Goal: Task Accomplishment & Management: Manage account settings

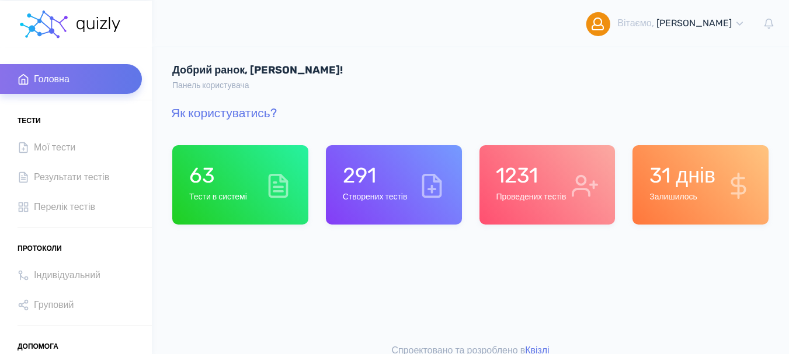
click at [360, 189] on div "291 Створених тестів" at bounding box center [375, 185] width 65 height 44
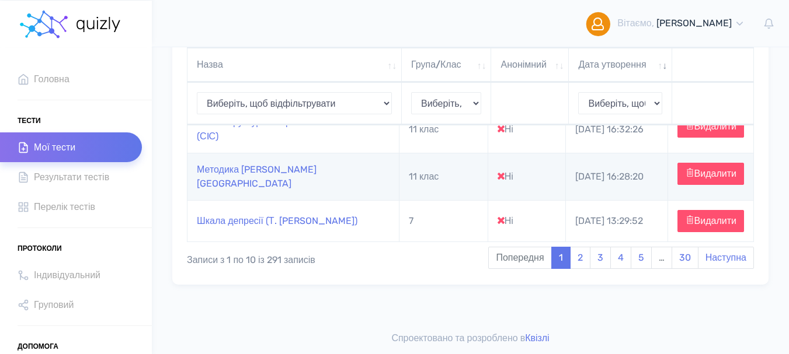
scroll to position [550, 0]
click at [576, 262] on link "2" at bounding box center [580, 258] width 20 height 22
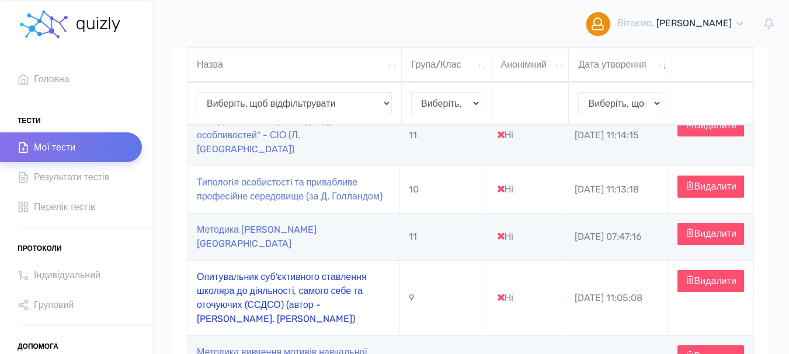
scroll to position [374, 0]
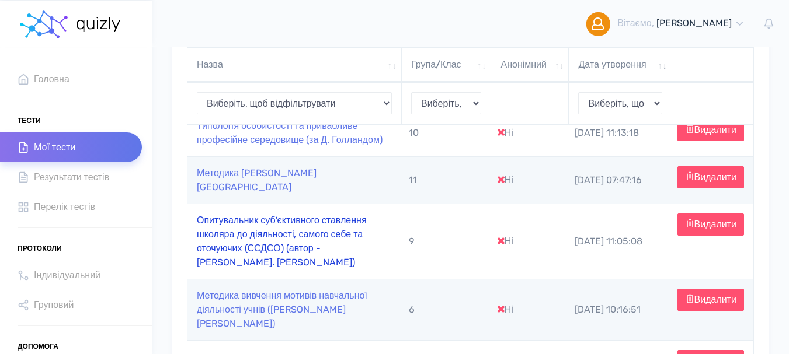
click at [269, 268] on link "Опитувальник суб'єктивного ставлення школяра до діяльності, самого себе та оточ…" at bounding box center [282, 241] width 170 height 53
type input "https://quizly.com.ua/quiz/21sghqvLlKh0c"
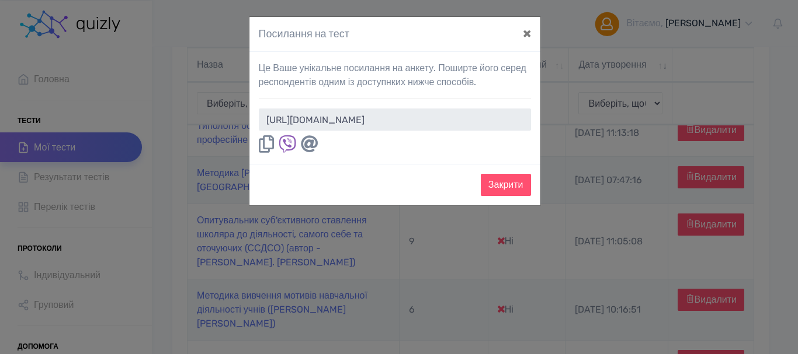
click at [267, 143] on icon at bounding box center [266, 144] width 15 height 18
click at [267, 145] on icon at bounding box center [266, 144] width 15 height 18
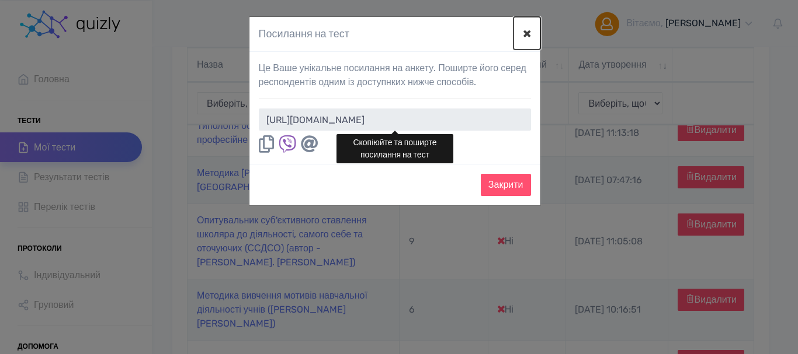
click at [530, 33] on button "×" at bounding box center [526, 33] width 27 height 33
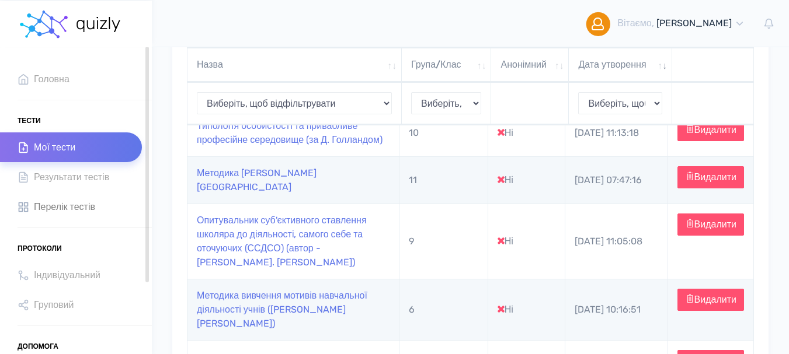
click at [89, 208] on span "Перелік тестів" at bounding box center [64, 207] width 61 height 16
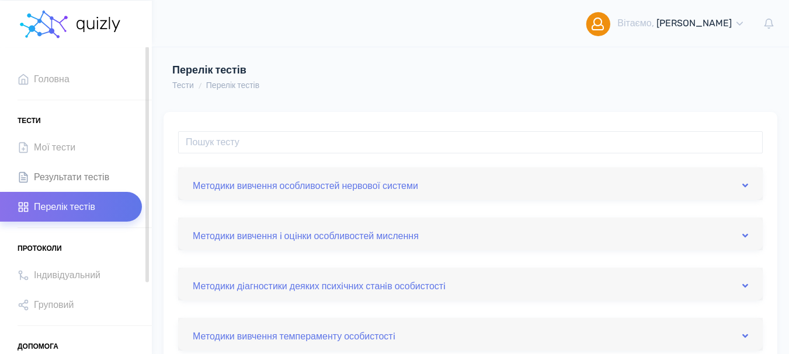
click at [83, 173] on span "Результати тестів" at bounding box center [71, 177] width 75 height 16
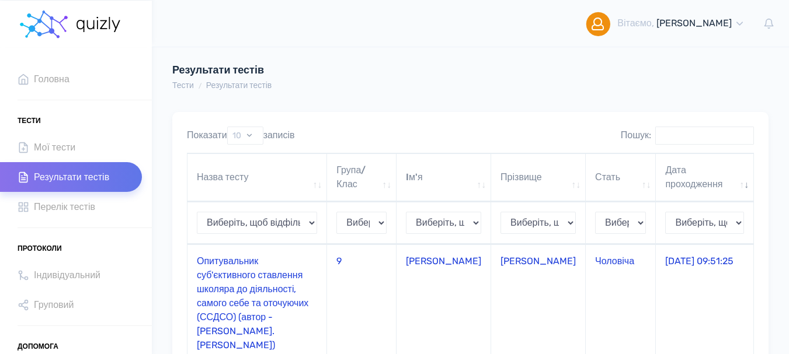
click at [227, 280] on td "Опитувальник суб'єктивного ставлення школяра до діяльності, самого себе та оточ…" at bounding box center [257, 303] width 140 height 117
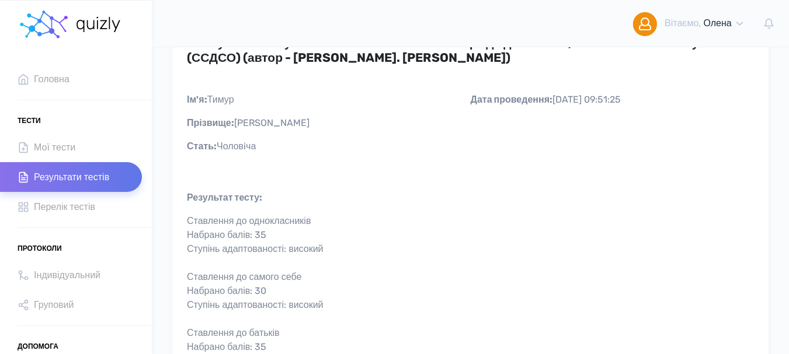
scroll to position [234, 0]
